Goal: Task Accomplishment & Management: Manage account settings

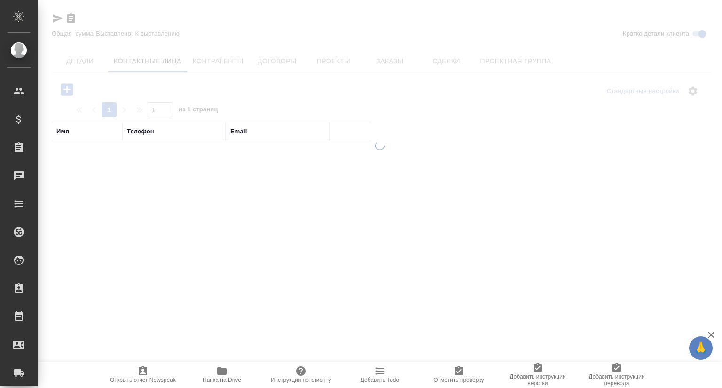
select select "RU"
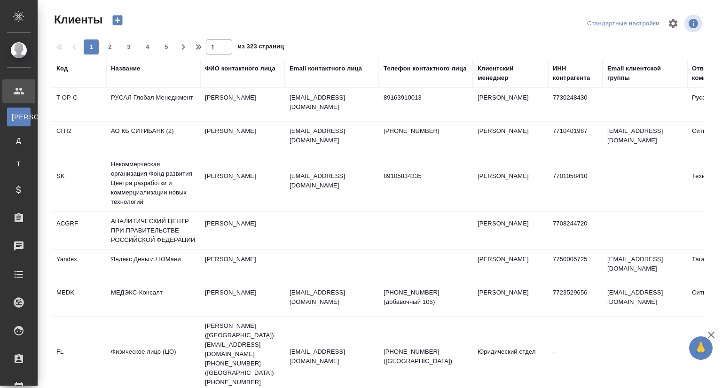
select select "RU"
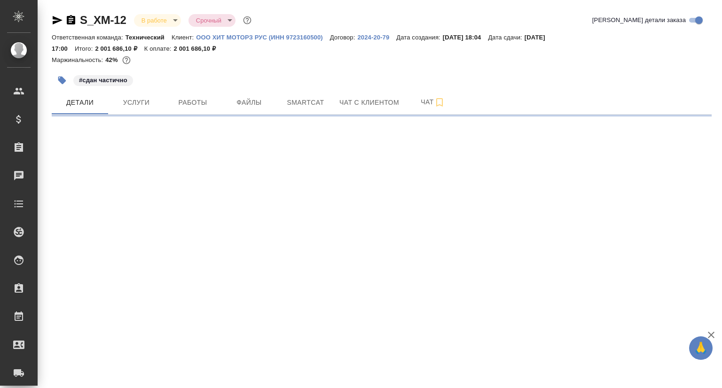
select select "RU"
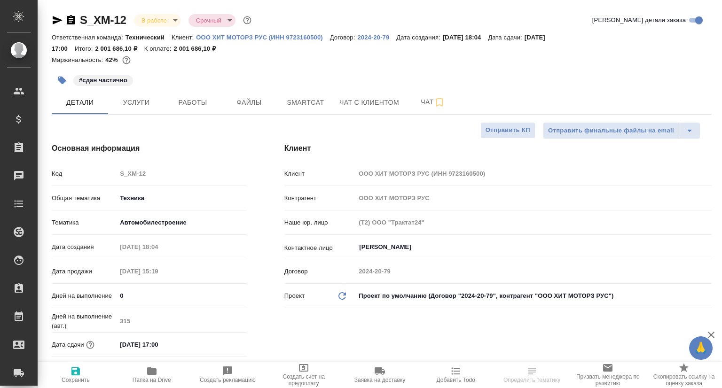
type textarea "x"
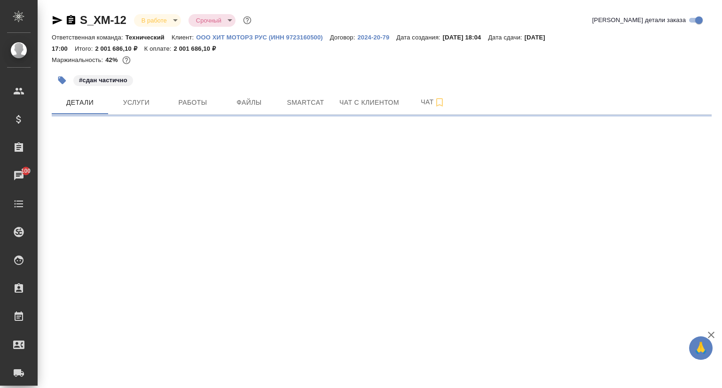
select select "RU"
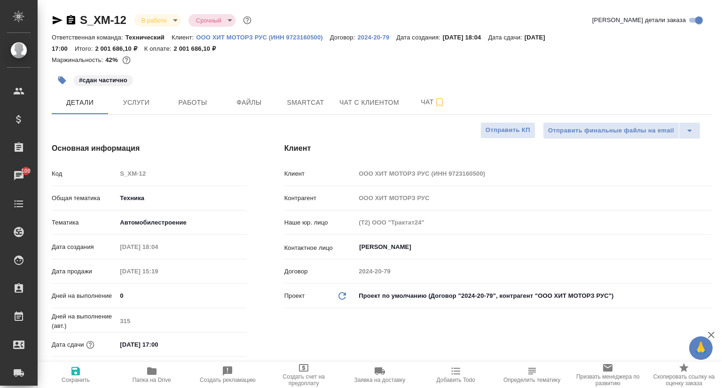
type textarea "x"
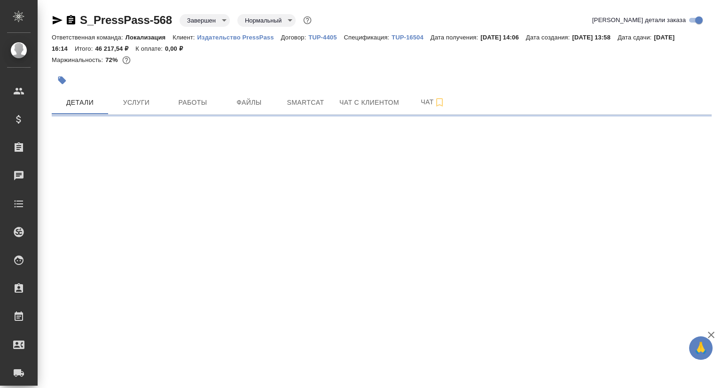
select select "RU"
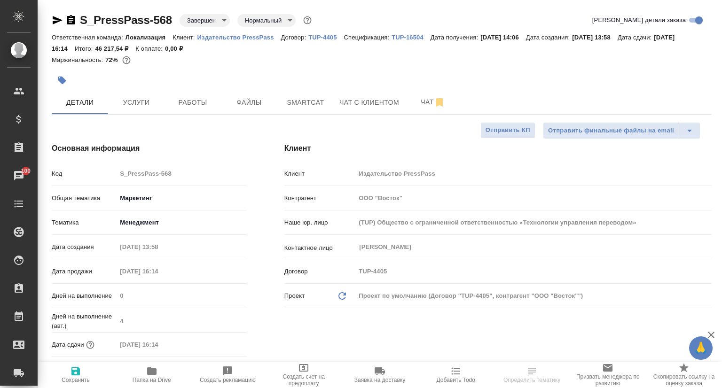
type textarea "x"
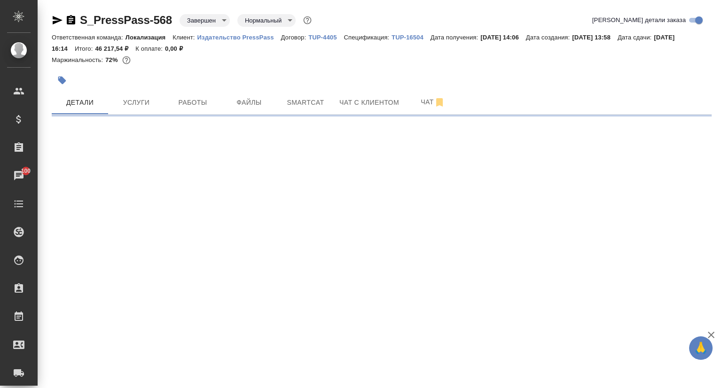
select select "RU"
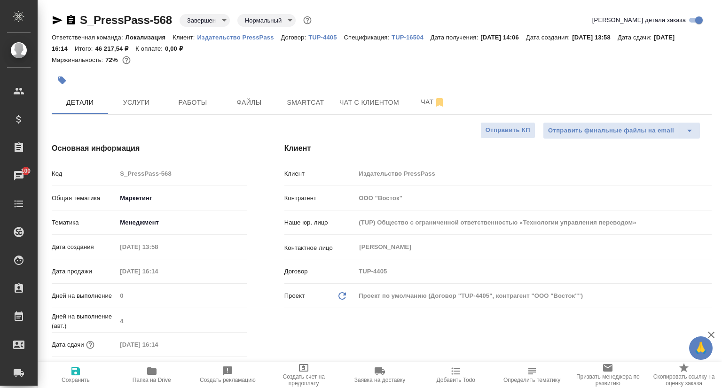
type textarea "x"
